Goal: Navigation & Orientation: Find specific page/section

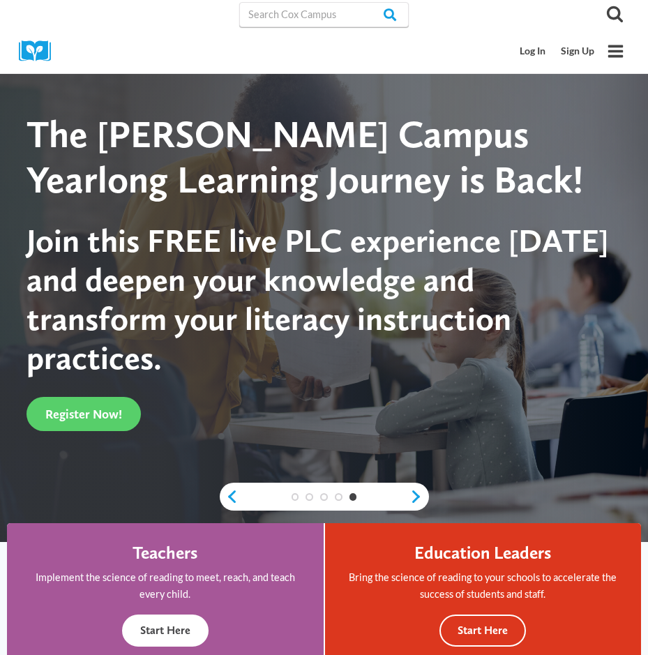
click at [142, 631] on button "Start Here" at bounding box center [165, 631] width 86 height 33
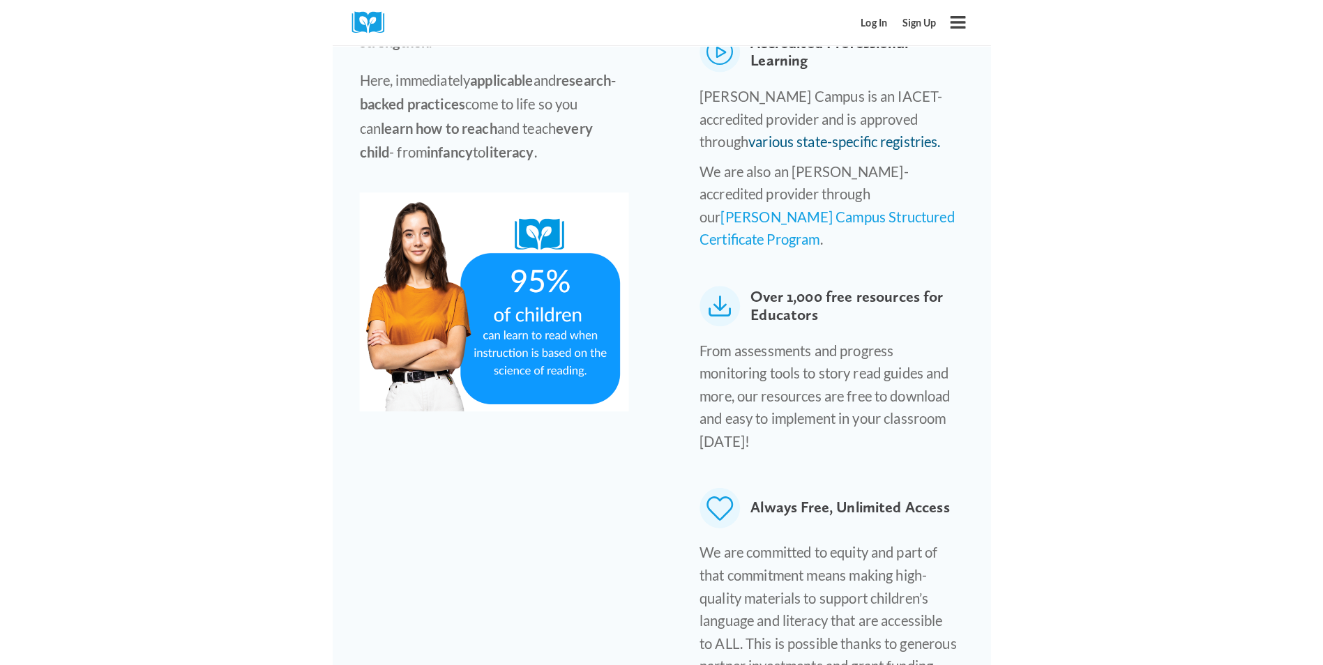
scroll to position [767, 0]
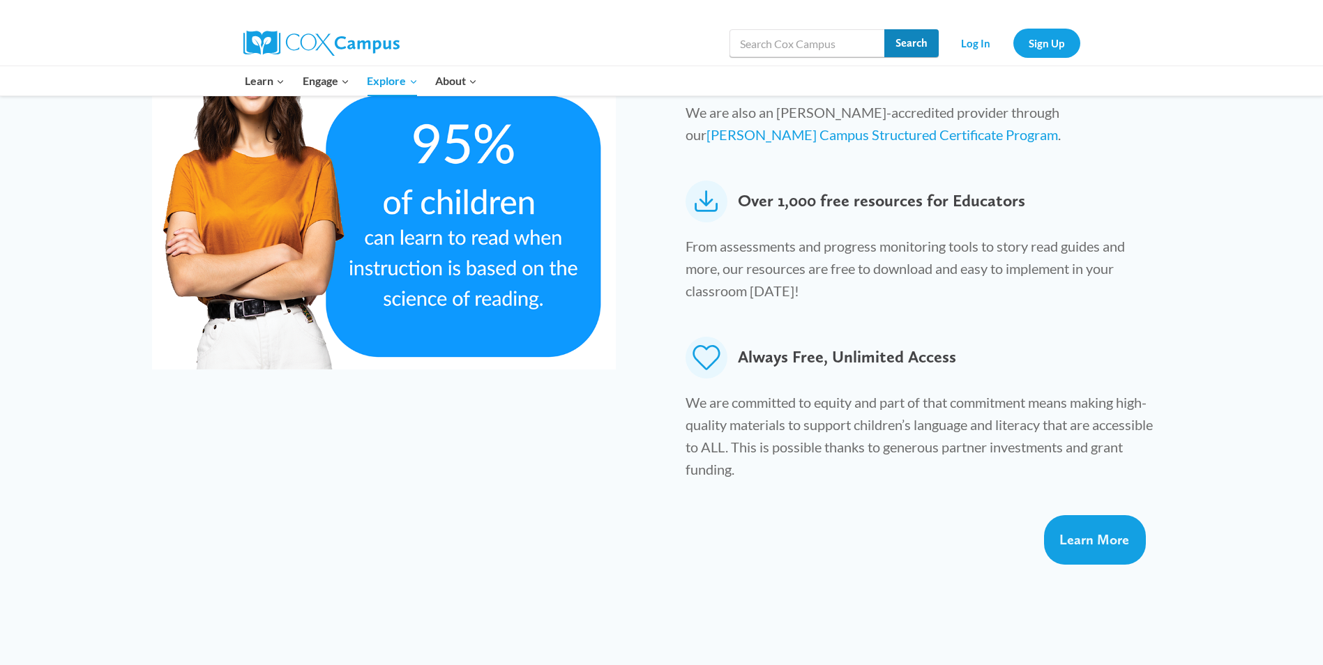
click at [647, 45] on input "Search" at bounding box center [911, 43] width 54 height 28
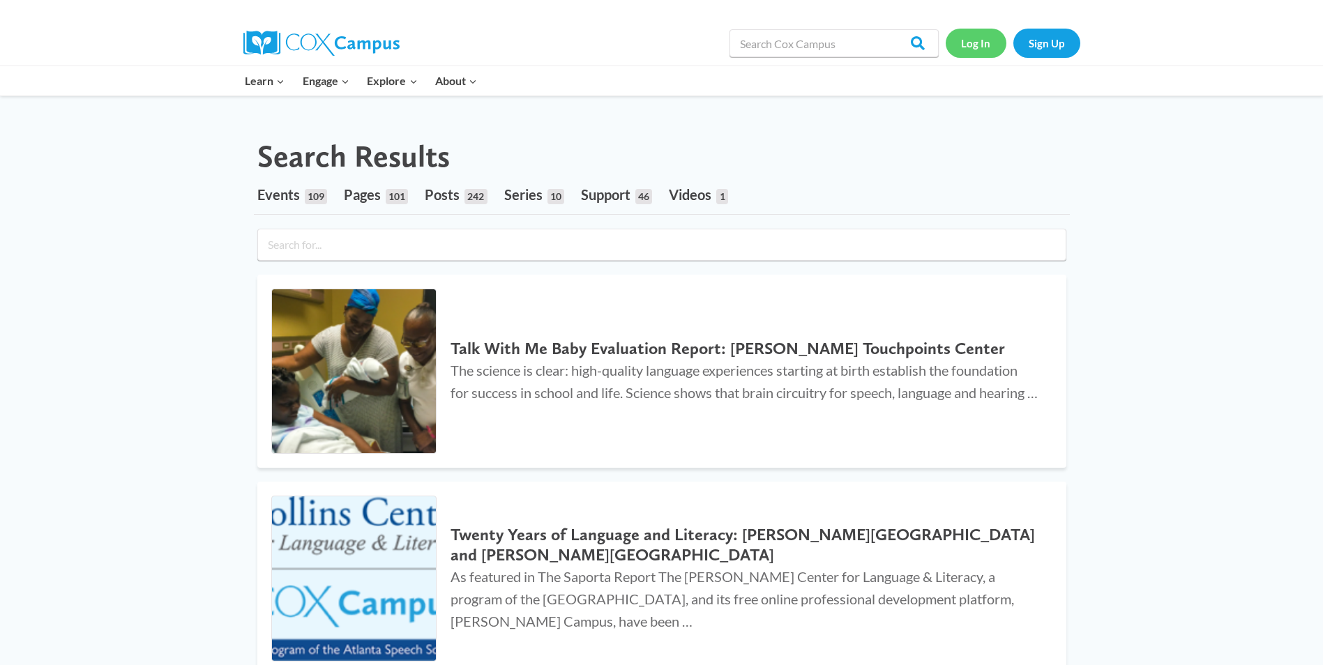
click at [990, 45] on link "Log In" at bounding box center [976, 43] width 61 height 29
